Goal: Answer question/provide support

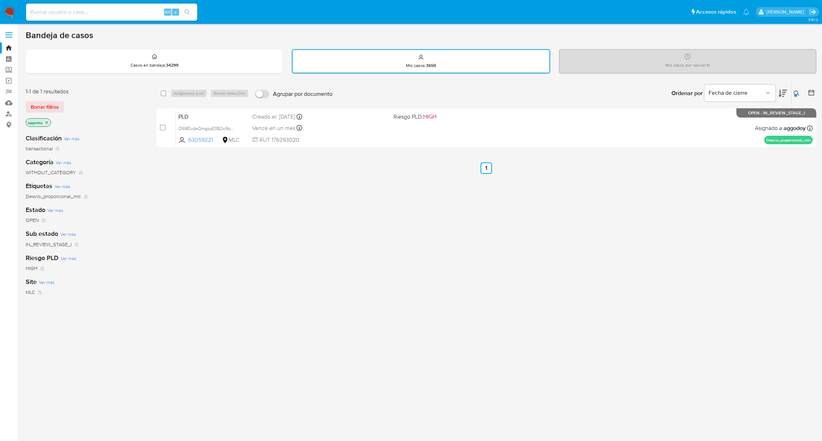
click at [795, 87] on div "Ingrese ID de usuario o caso 63059221 Buscar Borrar filtros" at bounding box center [797, 93] width 12 height 22
click at [795, 91] on icon at bounding box center [795, 93] width 5 height 5
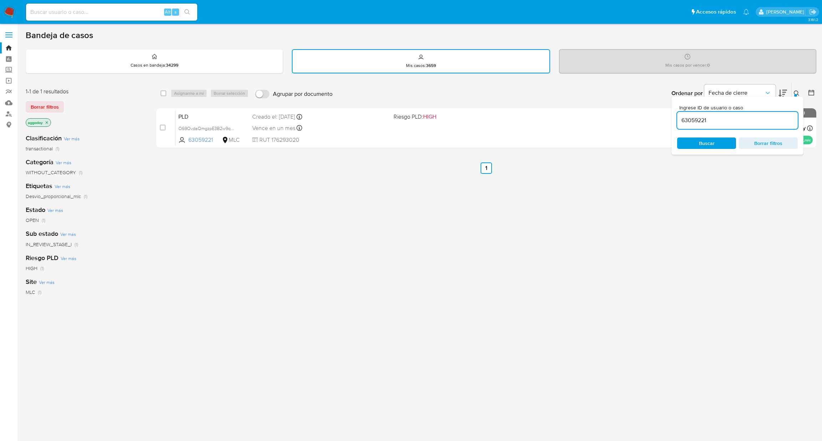
click at [744, 117] on input "63059221" at bounding box center [737, 120] width 121 height 9
type input "173584265"
click at [799, 97] on div "Ingrese ID de usuario o caso 173584265 Buscar Borrar filtros" at bounding box center [737, 126] width 132 height 58
click at [797, 94] on icon at bounding box center [796, 94] width 6 height 6
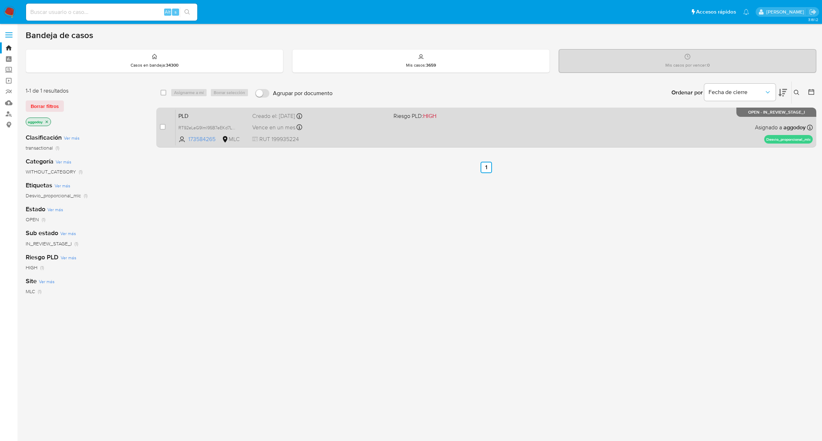
click at [469, 124] on div "PLD RT92eLeG9lml95B7eEKd7LvR 173584265 MLC Riesgo PLD: HIGH Creado el: 12/08/20…" at bounding box center [493, 127] width 637 height 36
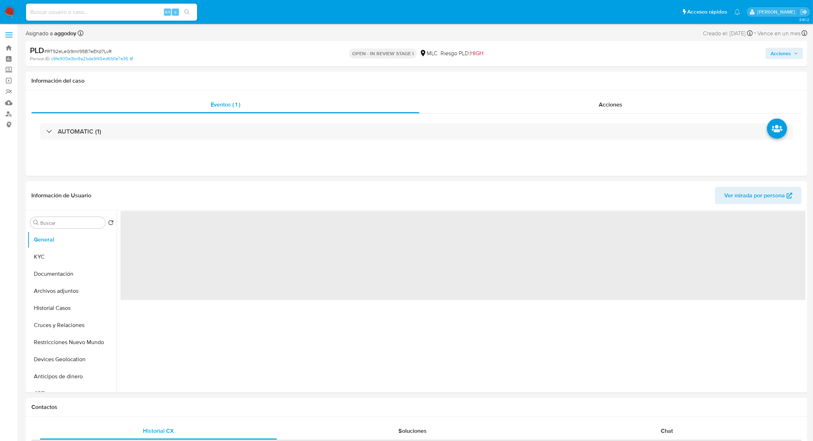
click at [72, 48] on span "# RT92eLeG9lml95B7eEKd7LvR" at bounding box center [77, 51] width 67 height 7
select select "10"
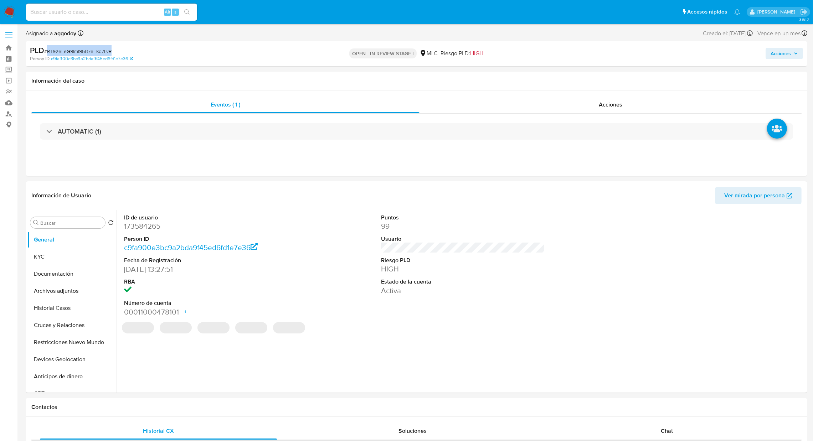
click at [72, 48] on span "# RT92eLeG9lml95B7eEKd7LvR" at bounding box center [77, 51] width 67 height 7
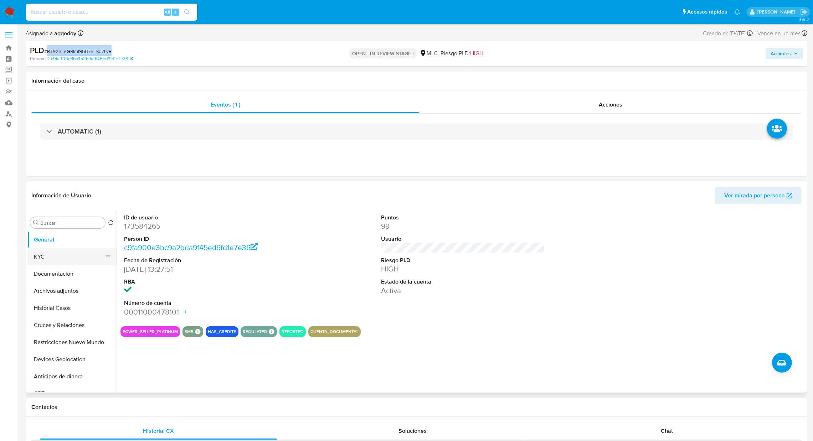
click at [48, 253] on button "KYC" at bounding box center [68, 257] width 83 height 17
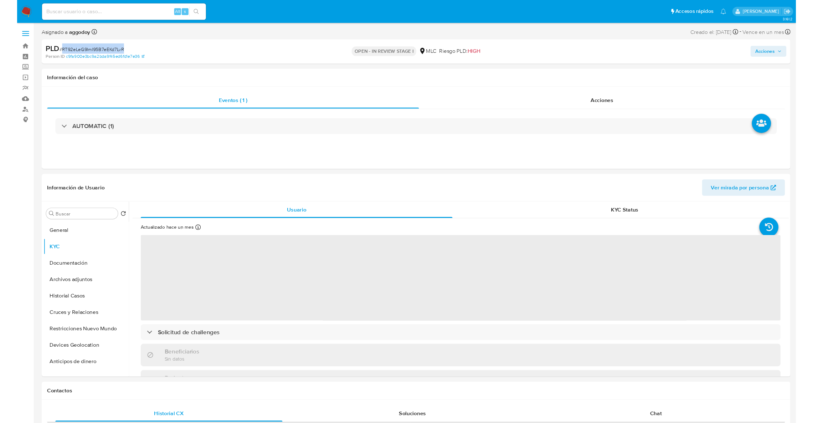
scroll to position [16, 0]
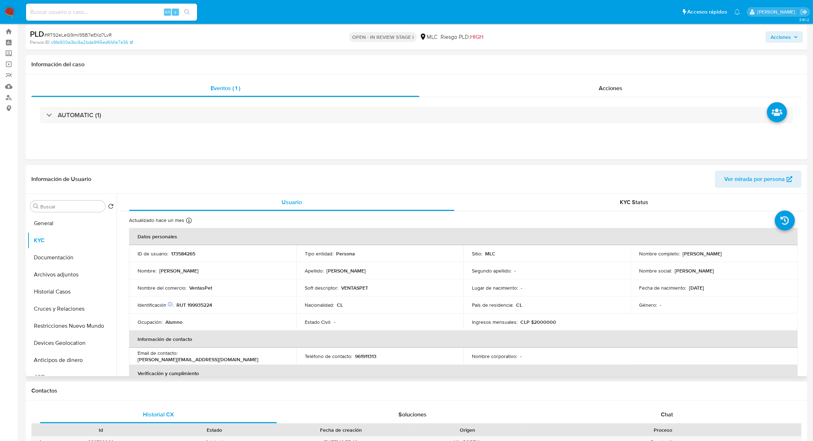
click at [199, 304] on p "RUT 199935224" at bounding box center [195, 305] width 36 height 6
copy p "199935224"
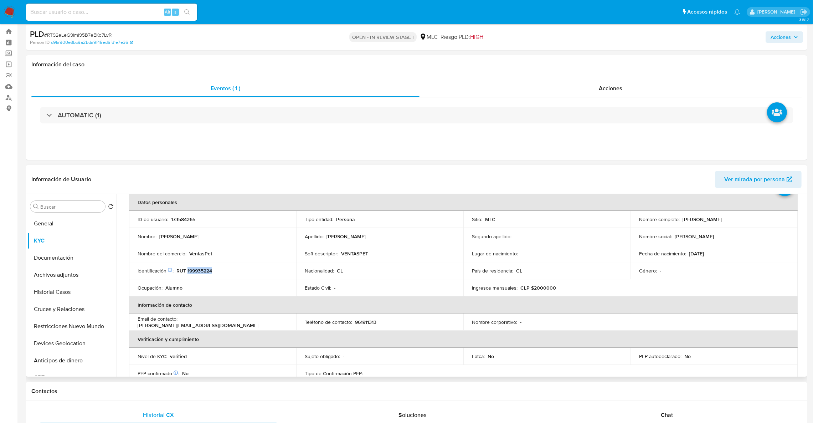
scroll to position [37, 0]
click at [576, 290] on td "Ingresos mensuales : CLP $2000000" at bounding box center [547, 285] width 167 height 17
click at [349, 248] on p "VENTASPET" at bounding box center [354, 251] width 27 height 6
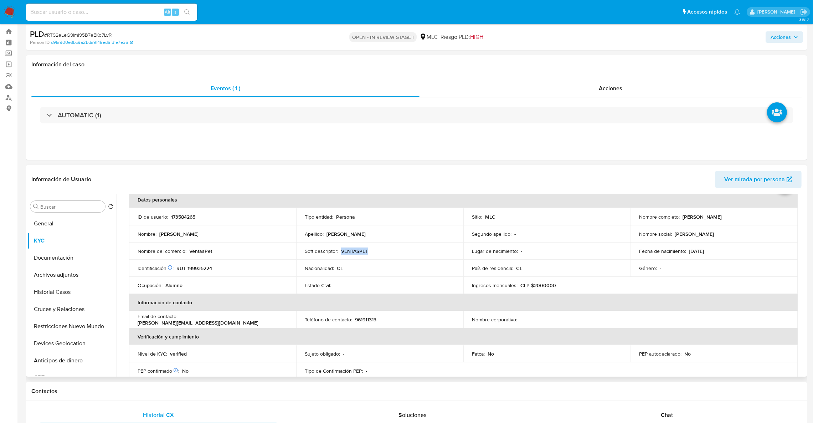
click at [349, 248] on p "VENTASPET" at bounding box center [354, 251] width 27 height 6
copy p "VENTASPET"
click at [80, 265] on button "Documentación" at bounding box center [68, 257] width 83 height 17
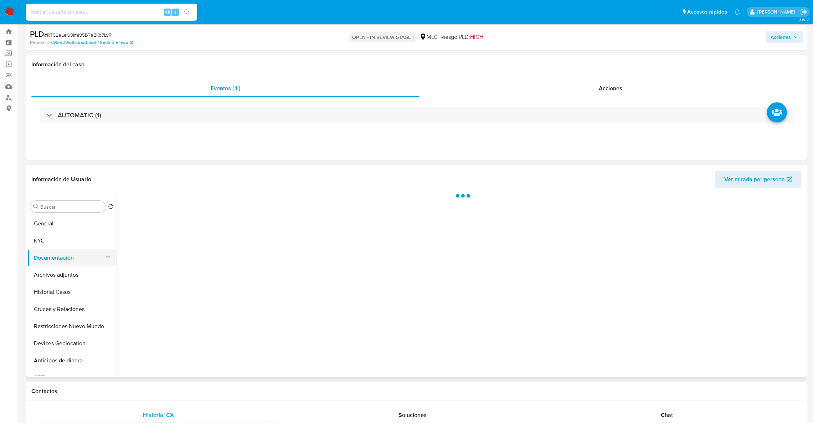
scroll to position [0, 0]
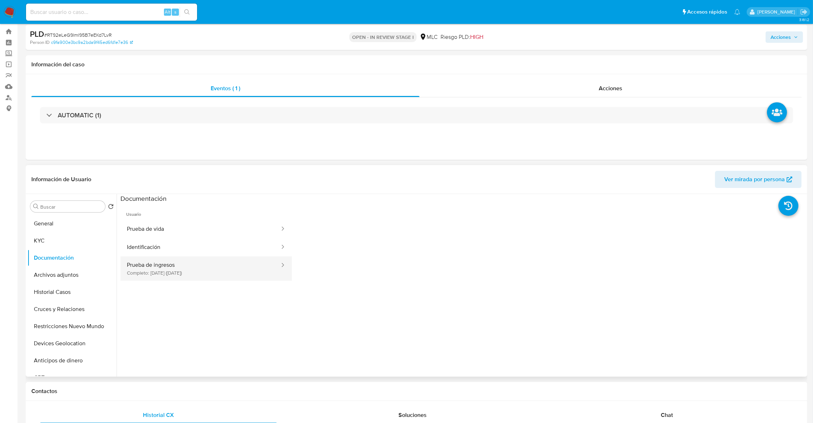
click at [157, 261] on button "Prueba de ingresos Completo: [DATE] ([DATE])" at bounding box center [201, 268] width 160 height 24
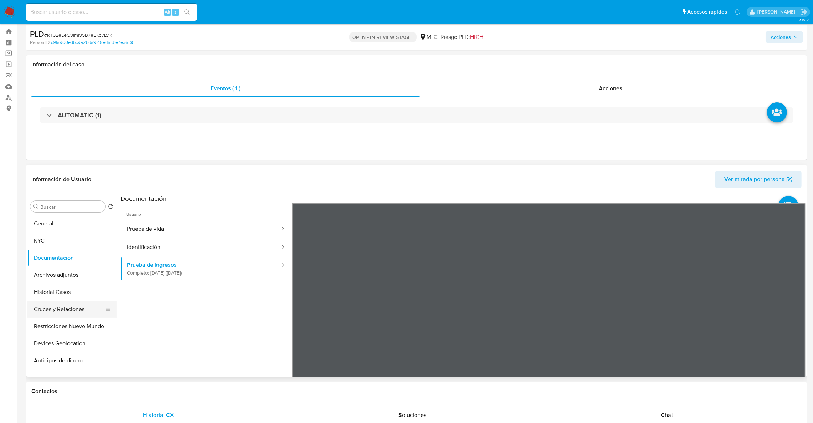
click at [61, 307] on button "Cruces y Relaciones" at bounding box center [68, 309] width 83 height 17
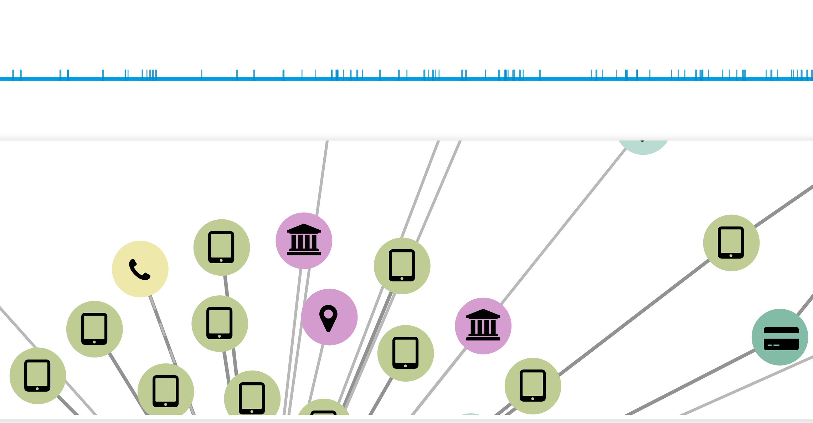
scroll to position [139, 0]
